Goal: Information Seeking & Learning: Learn about a topic

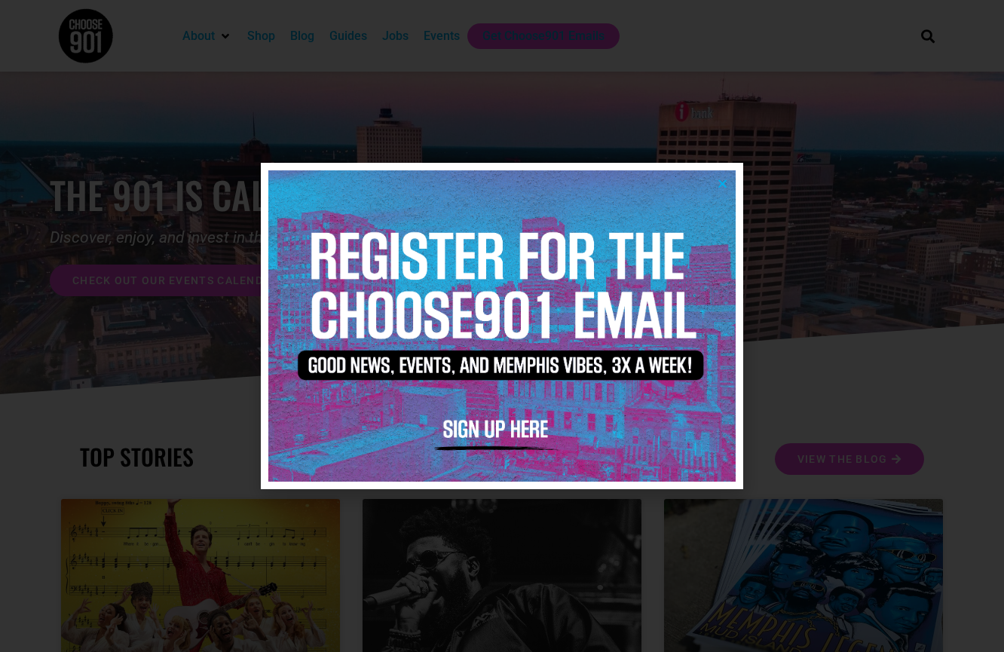
click at [726, 181] on icon "Close" at bounding box center [722, 183] width 11 height 11
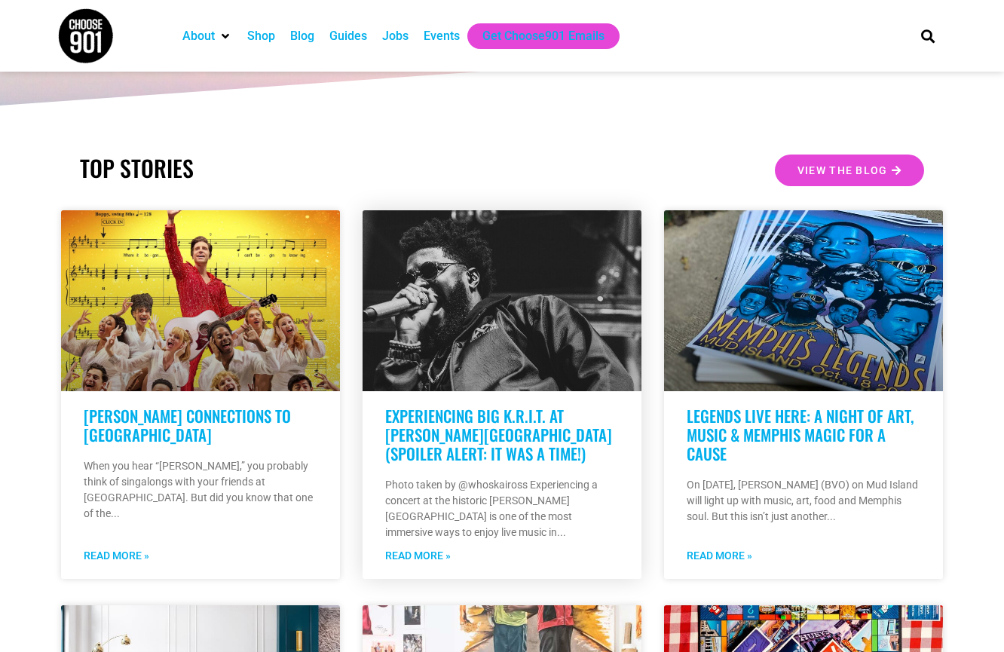
scroll to position [293, 0]
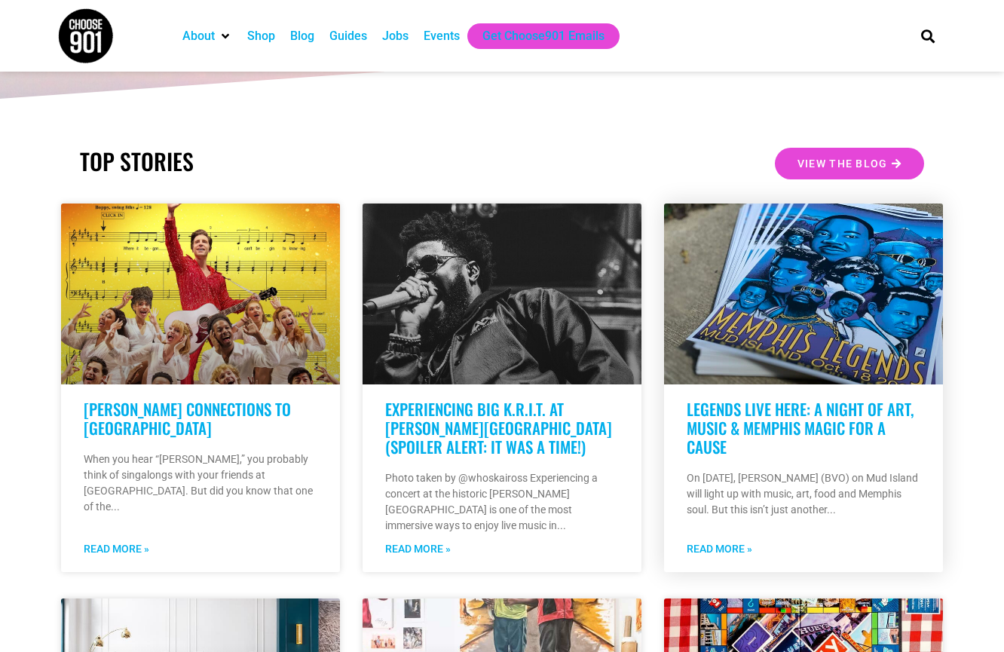
click at [729, 406] on link "LEGENDS LIVE HERE: A NIGHT OF ART, MUSIC & MEMPHIS MAGIC FOR A CAUSE" at bounding box center [800, 427] width 227 height 61
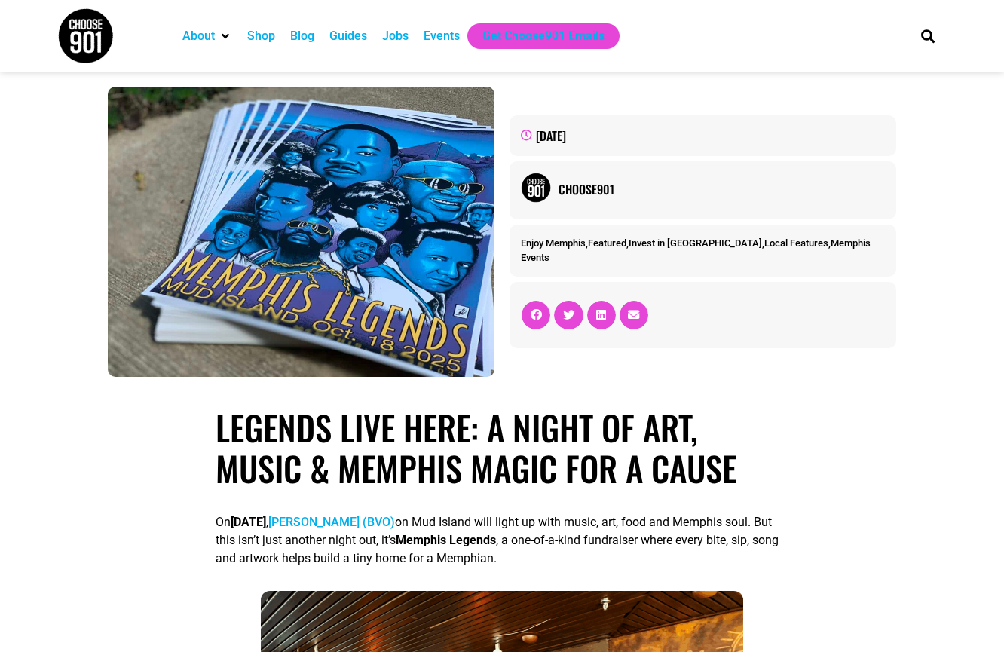
drag, startPoint x: 218, startPoint y: 525, endPoint x: 654, endPoint y: 559, distance: 437.9
click at [654, 559] on p "On October 18 , Baron Von Opperbean (BVO) on Mud Island will light up with musi…" at bounding box center [502, 540] width 572 height 54
copy p "On October 18 , Baron Von Opperbean (BVO) on Mud Island will light up with musi…"
